Goal: Understand process/instructions: Learn how to perform a task or action

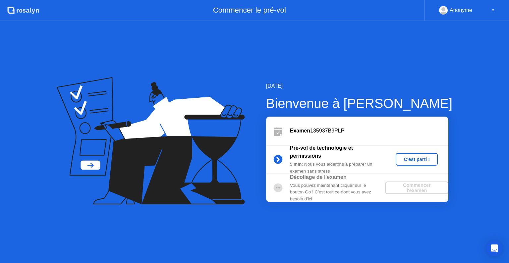
click at [413, 157] on div "C'est parti !" at bounding box center [416, 159] width 37 height 5
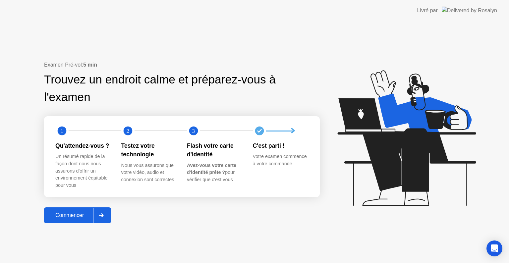
click at [102, 215] on icon at bounding box center [101, 215] width 5 height 4
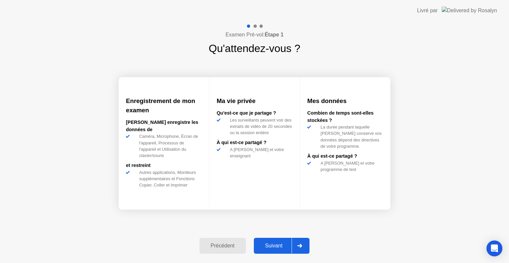
click at [302, 245] on icon at bounding box center [299, 246] width 5 height 4
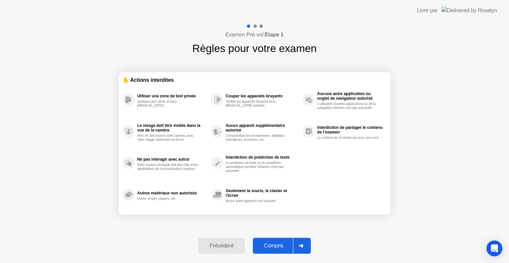
click at [302, 245] on icon at bounding box center [300, 246] width 5 height 4
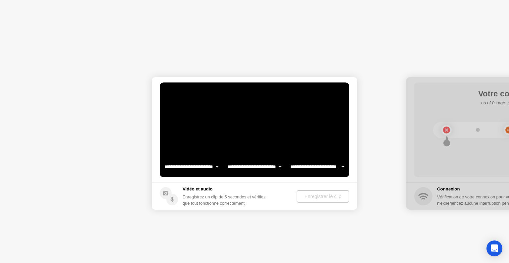
select select "**********"
select select "*******"
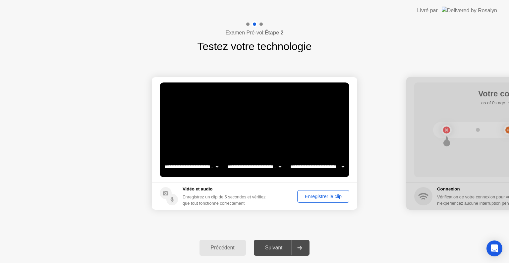
click at [314, 195] on div "Enregistrer le clip" at bounding box center [322, 196] width 47 height 5
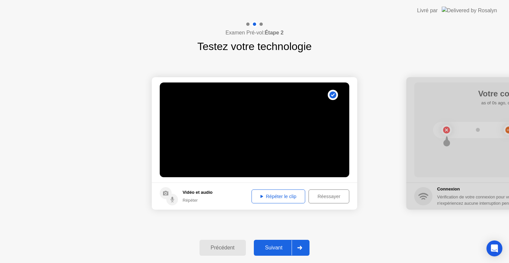
click at [275, 197] on div "Répéter le clip" at bounding box center [278, 196] width 49 height 5
click at [300, 248] on icon at bounding box center [299, 248] width 5 height 4
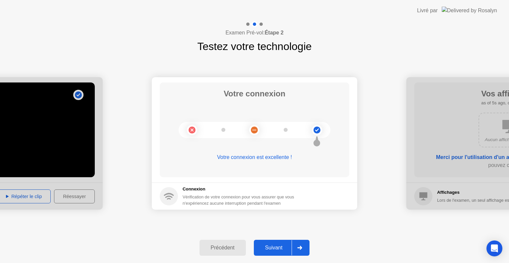
click at [300, 248] on icon at bounding box center [299, 248] width 5 height 4
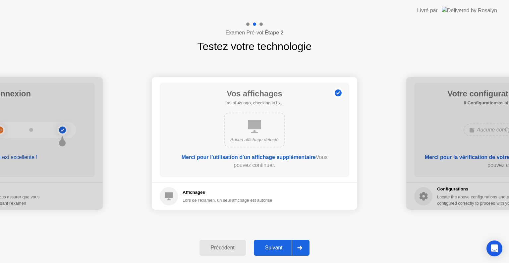
click at [300, 248] on icon at bounding box center [299, 248] width 5 height 4
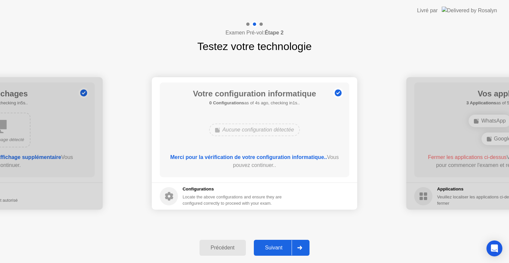
click at [300, 248] on icon at bounding box center [299, 248] width 5 height 4
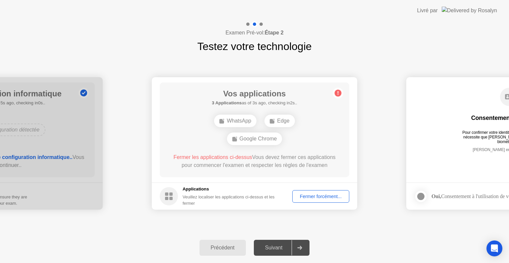
click at [324, 196] on div "Fermer forcément..." at bounding box center [321, 196] width 52 height 5
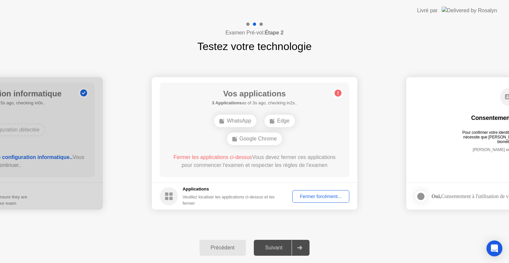
click at [333, 225] on div "**********" at bounding box center [254, 143] width 509 height 178
click at [320, 194] on div "Fermer forcément..." at bounding box center [321, 196] width 52 height 5
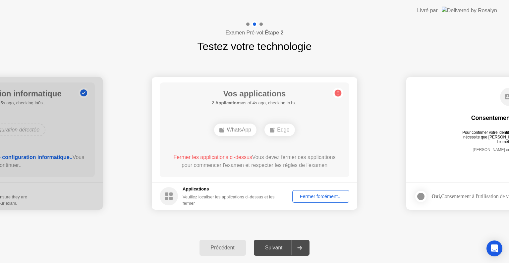
click at [108, 52] on div "Examen Pré-vol: Étape 2 Testez votre technologie" at bounding box center [254, 37] width 509 height 33
click at [100, 43] on div "Examen Pré-vol: Étape 2 Testez votre technologie" at bounding box center [254, 37] width 509 height 33
click at [118, 31] on div "Examen Pré-vol: Étape 2 Testez votre technologie" at bounding box center [254, 37] width 509 height 33
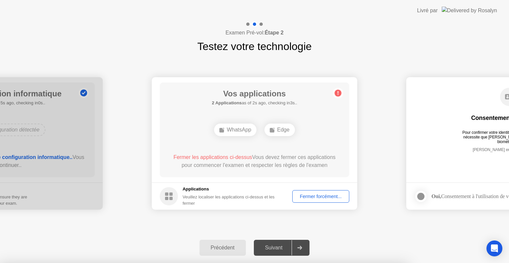
click at [407, 263] on div at bounding box center [254, 263] width 509 height 0
click at [382, 263] on div at bounding box center [254, 263] width 509 height 0
